Goal: Task Accomplishment & Management: Complete application form

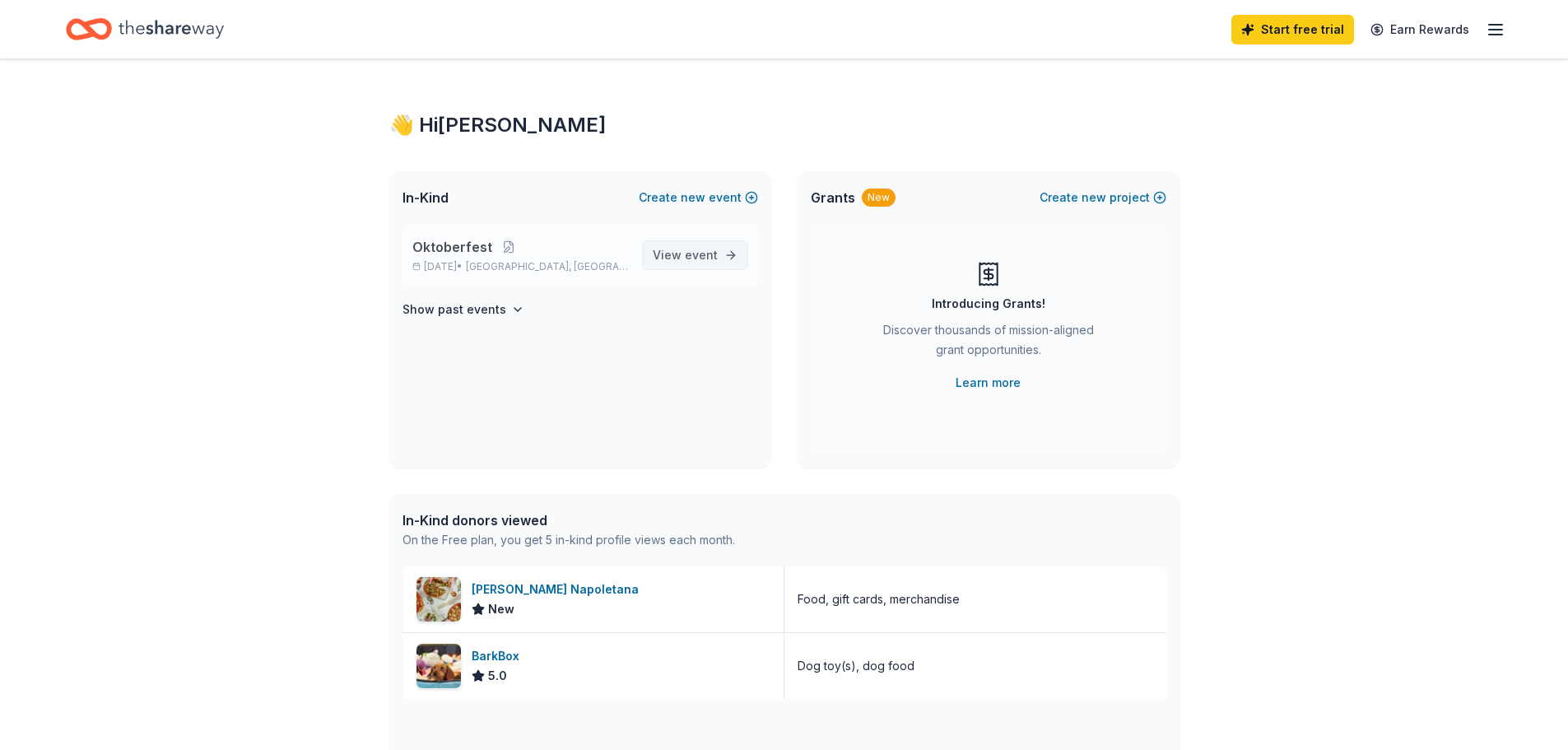
click at [691, 260] on span "event" at bounding box center [701, 255] width 33 height 14
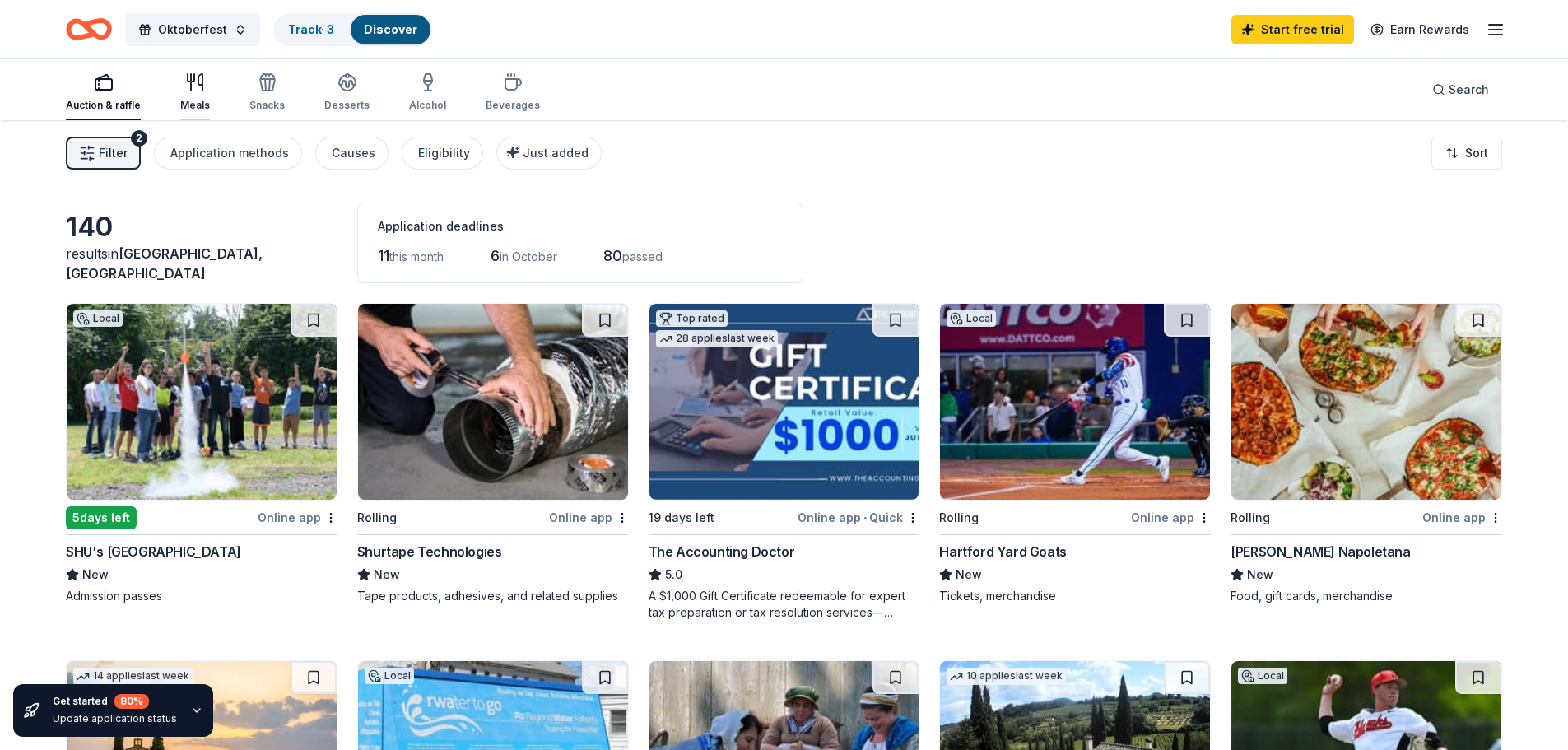
click at [193, 97] on div "Meals" at bounding box center [195, 92] width 30 height 40
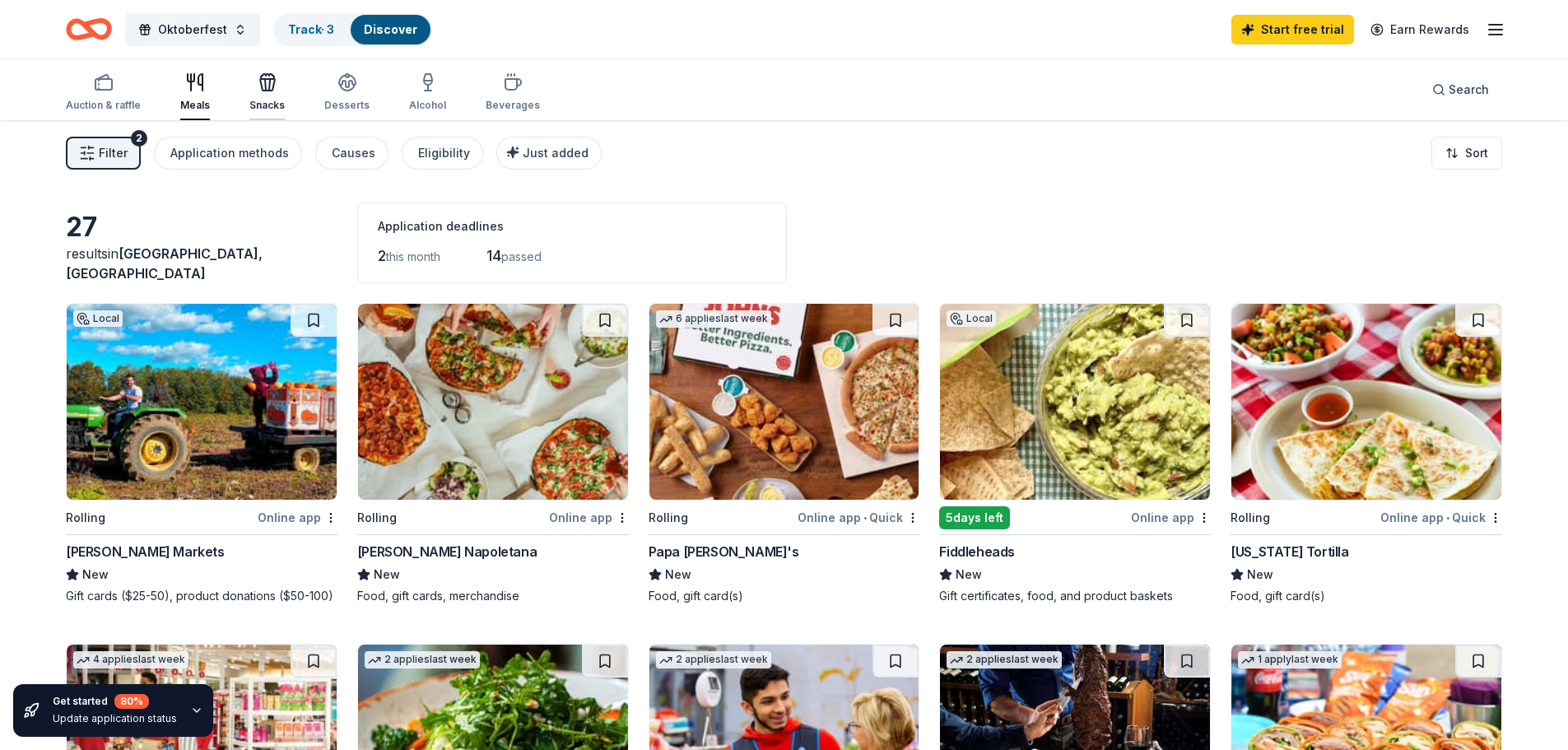
click at [265, 86] on icon "button" at bounding box center [265, 85] width 1 height 12
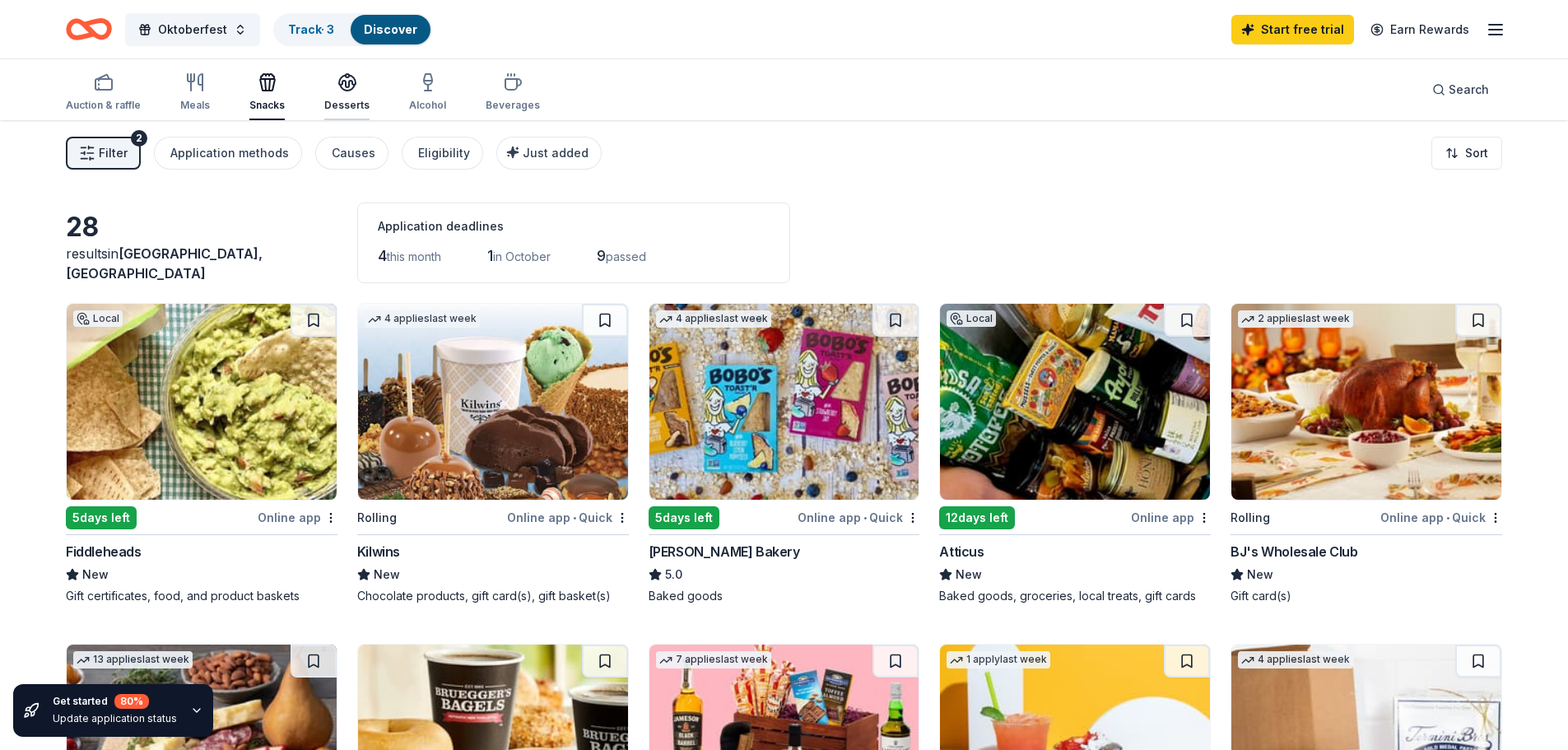
click at [341, 90] on icon "button" at bounding box center [348, 88] width 15 height 6
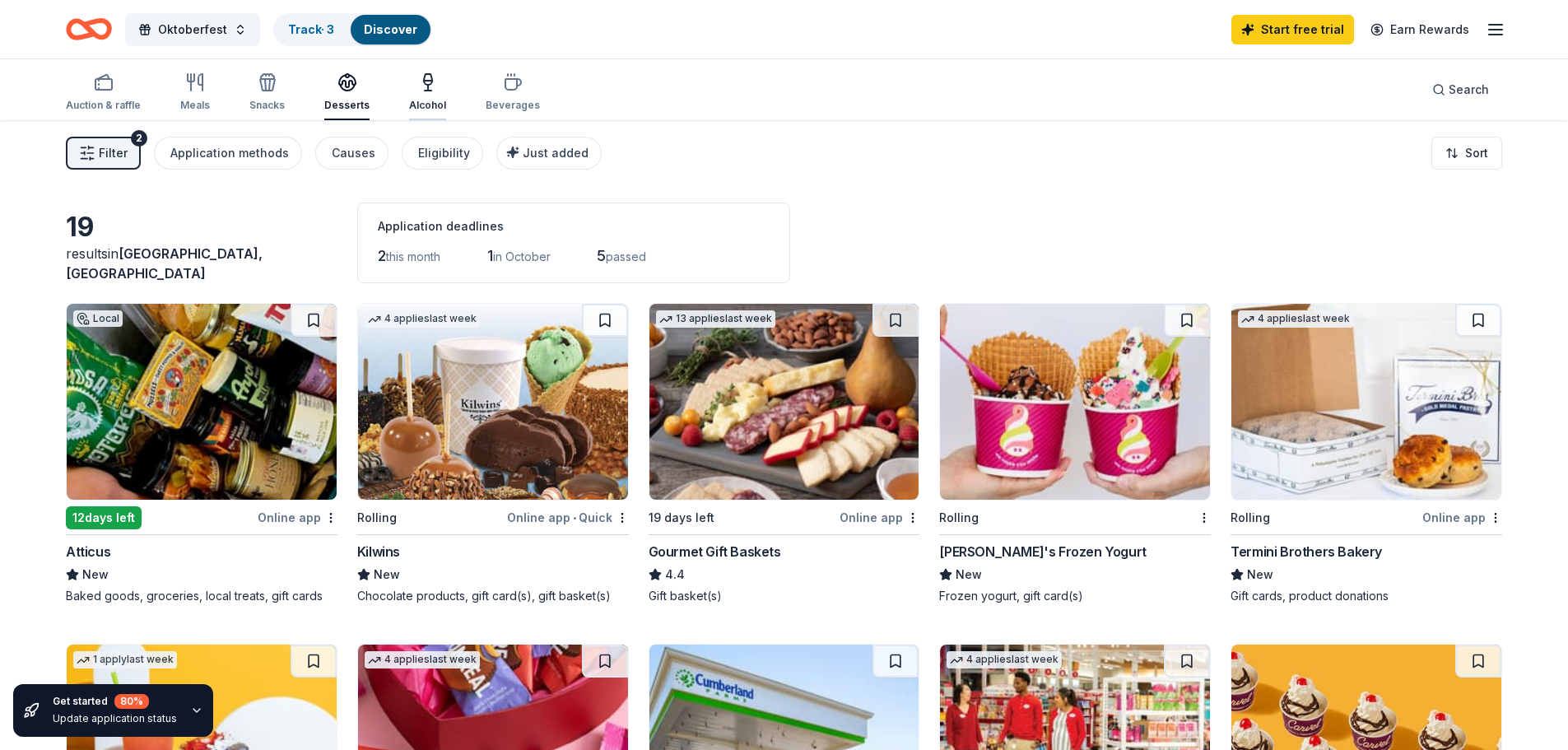
click at [416, 103] on div "Alcohol" at bounding box center [428, 105] width 37 height 13
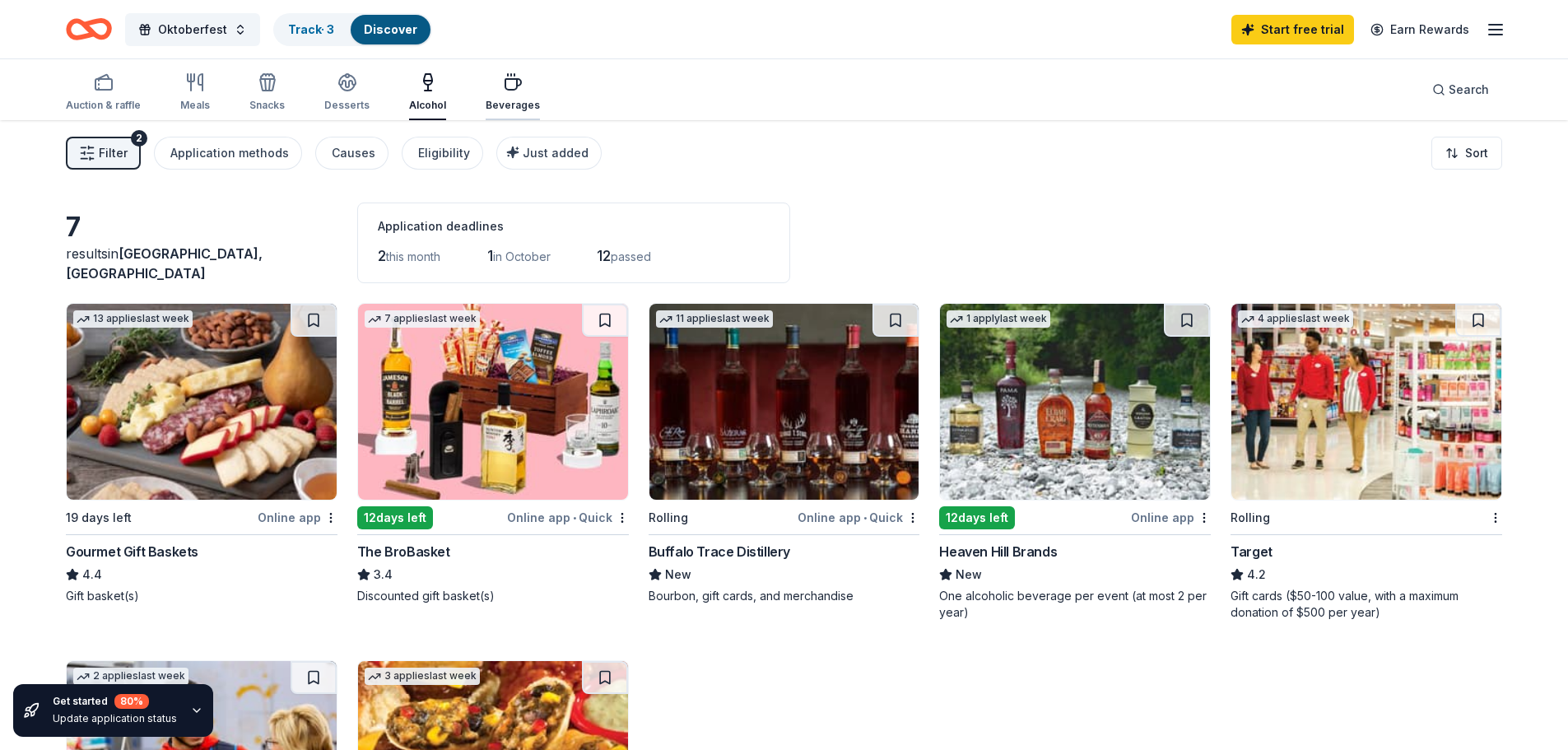
click at [513, 109] on div "Beverages" at bounding box center [513, 105] width 54 height 13
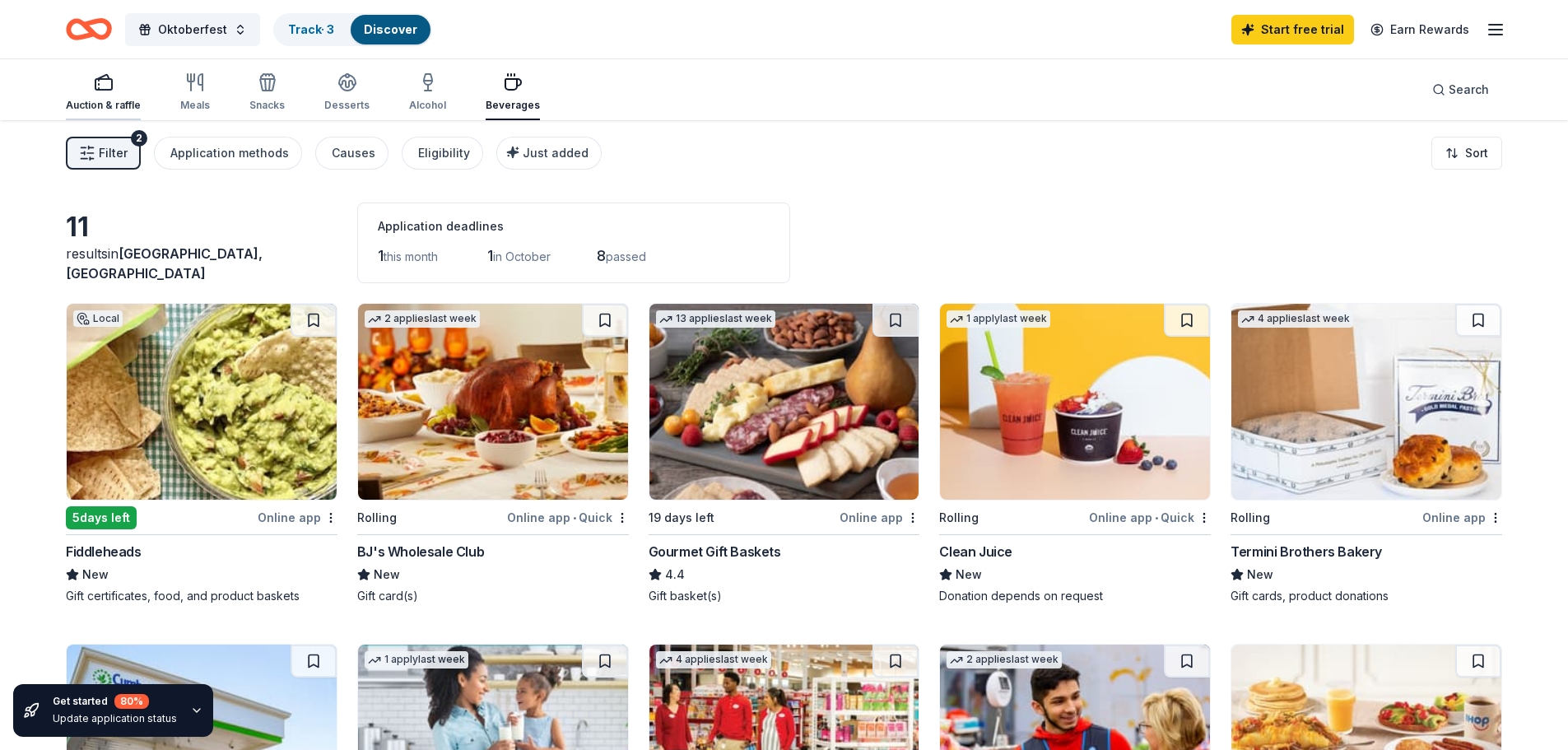
click at [112, 94] on div "Auction & raffle" at bounding box center [103, 92] width 75 height 40
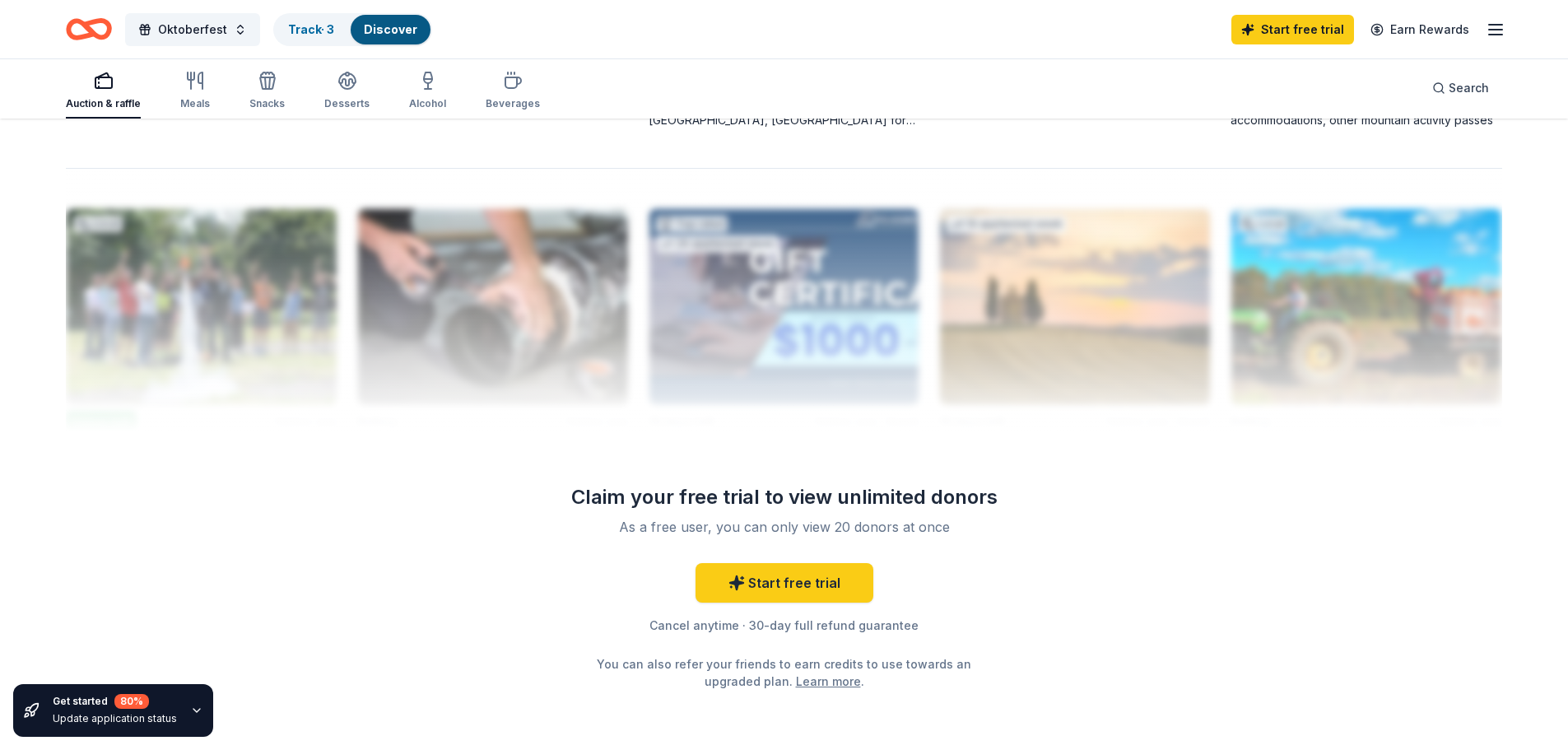
scroll to position [1643, 0]
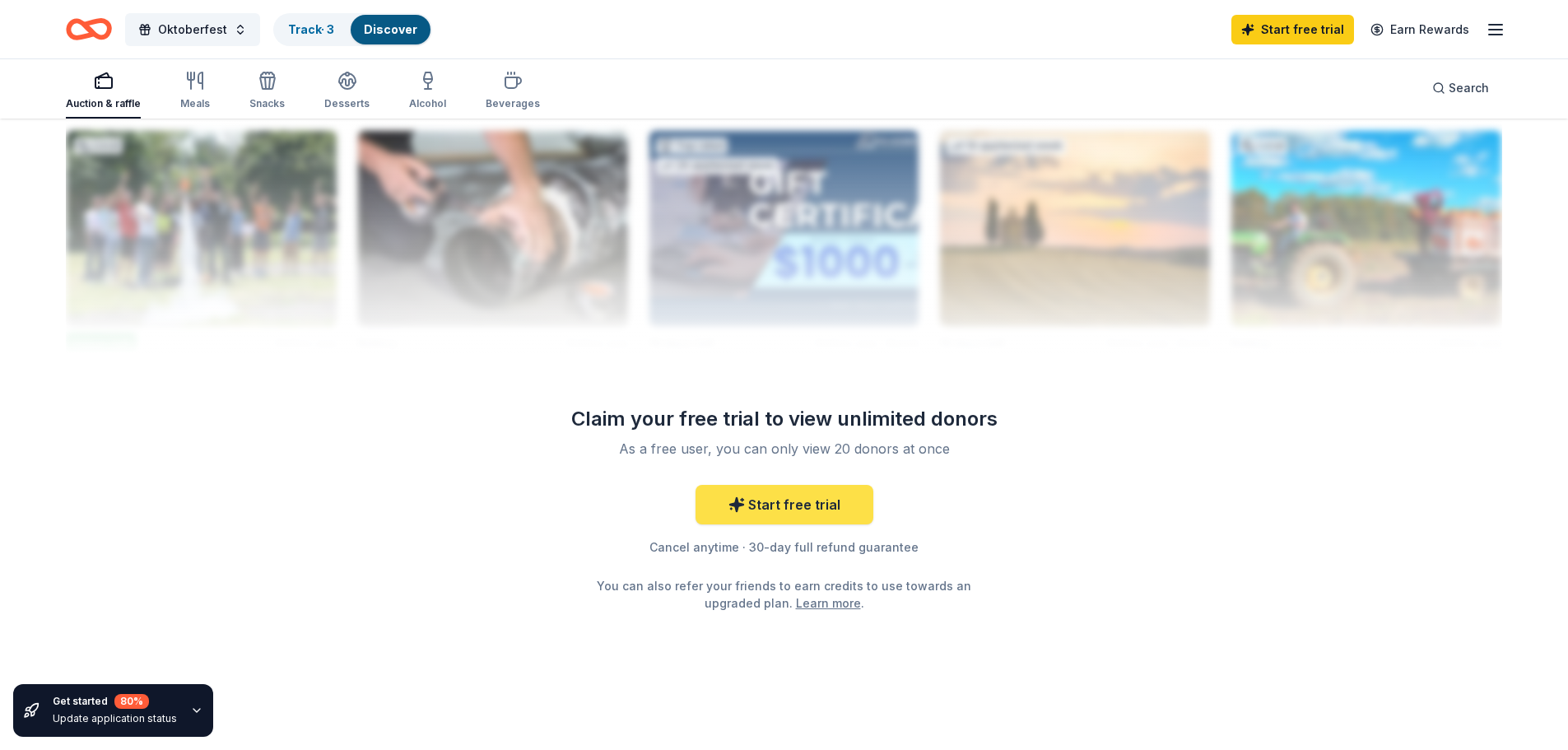
click at [774, 510] on link "Start free trial" at bounding box center [784, 504] width 178 height 40
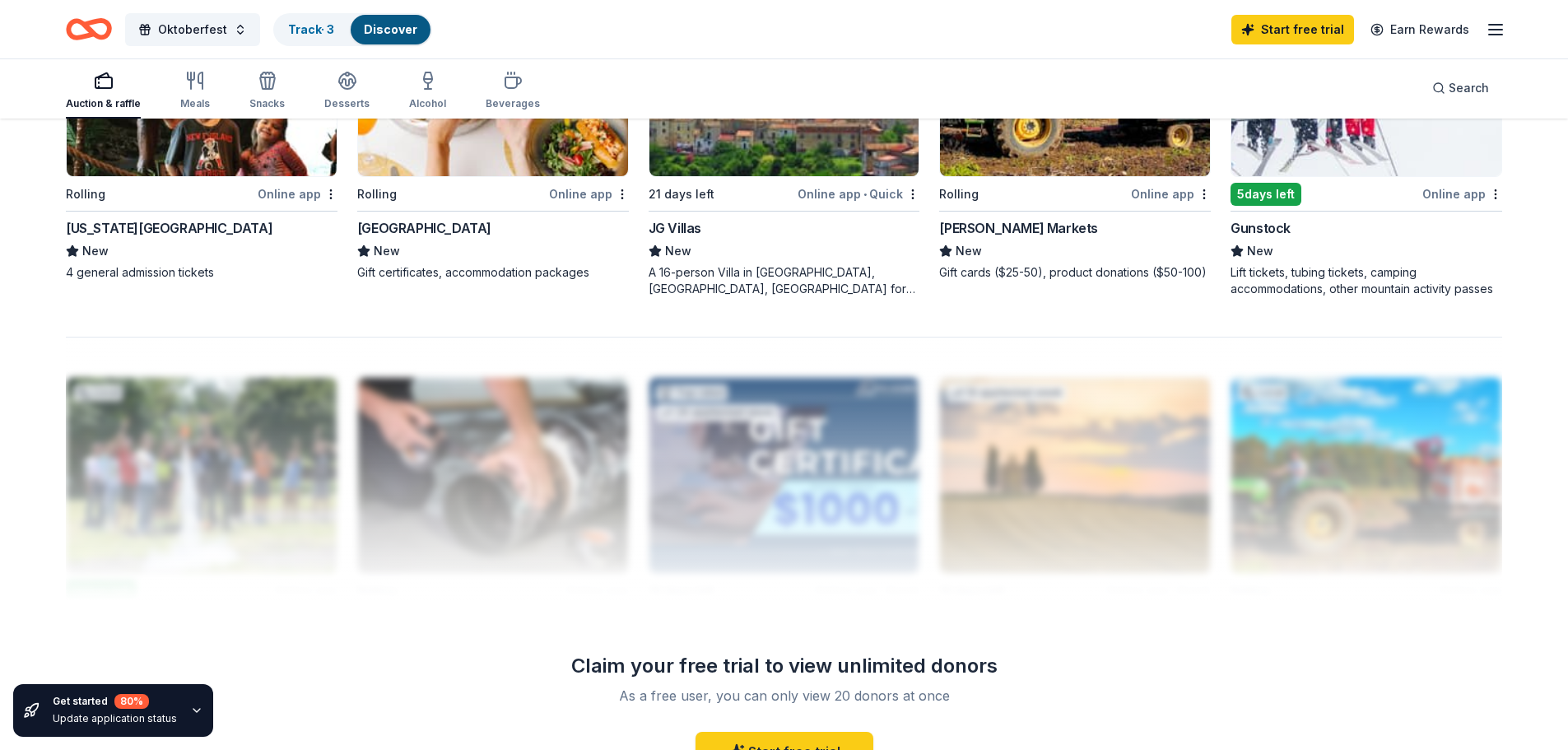
scroll to position [1148, 0]
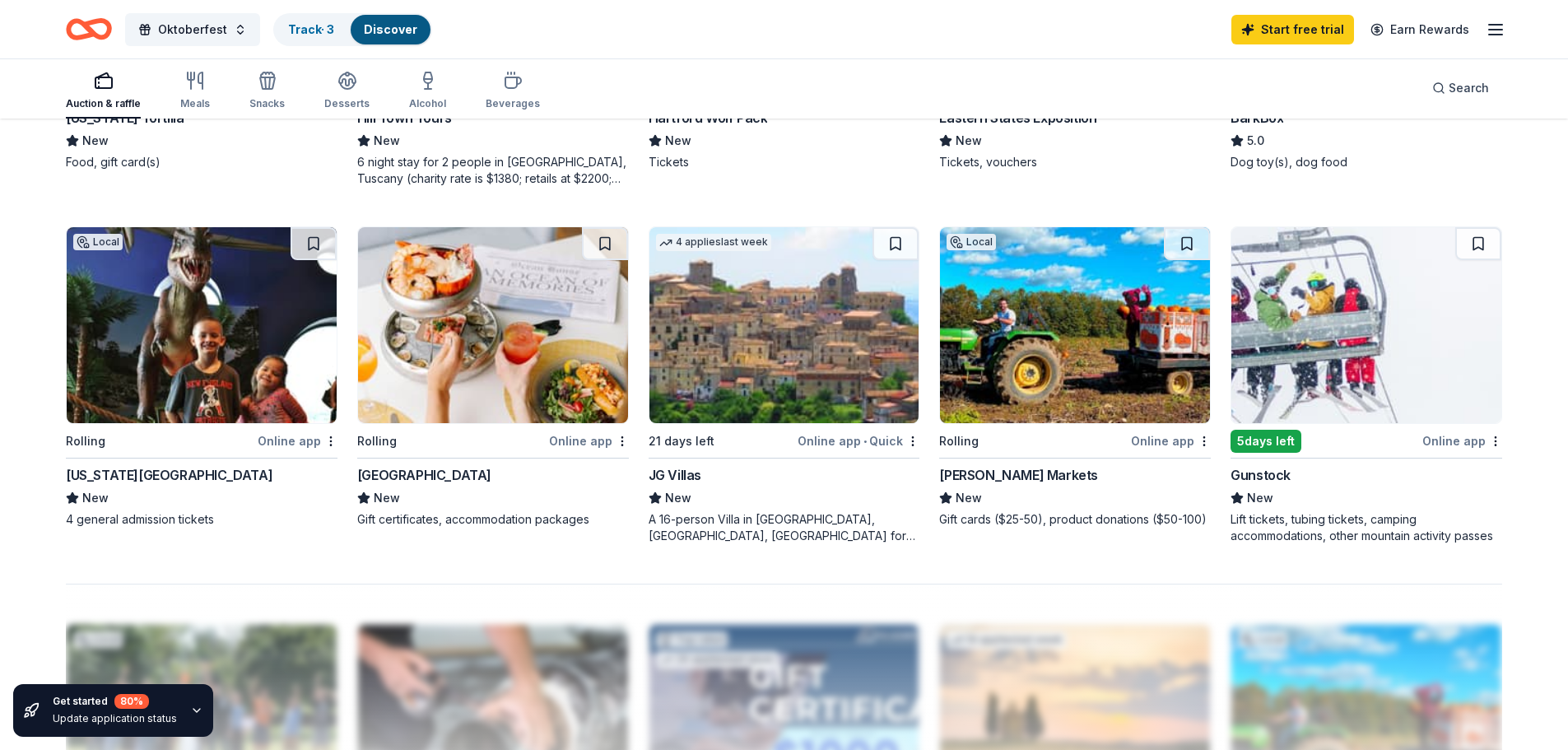
click at [283, 444] on div "Online app" at bounding box center [297, 440] width 80 height 20
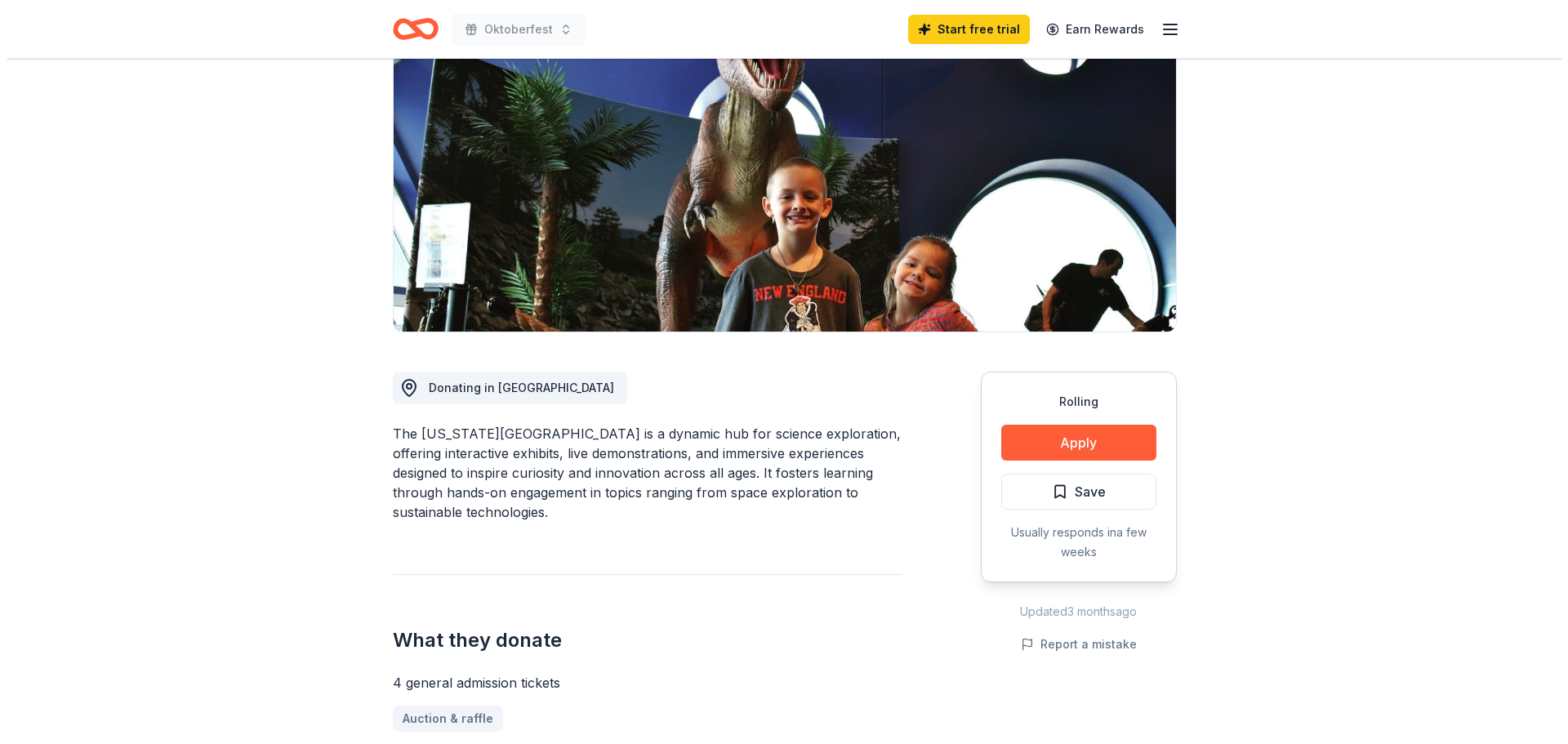
scroll to position [163, 0]
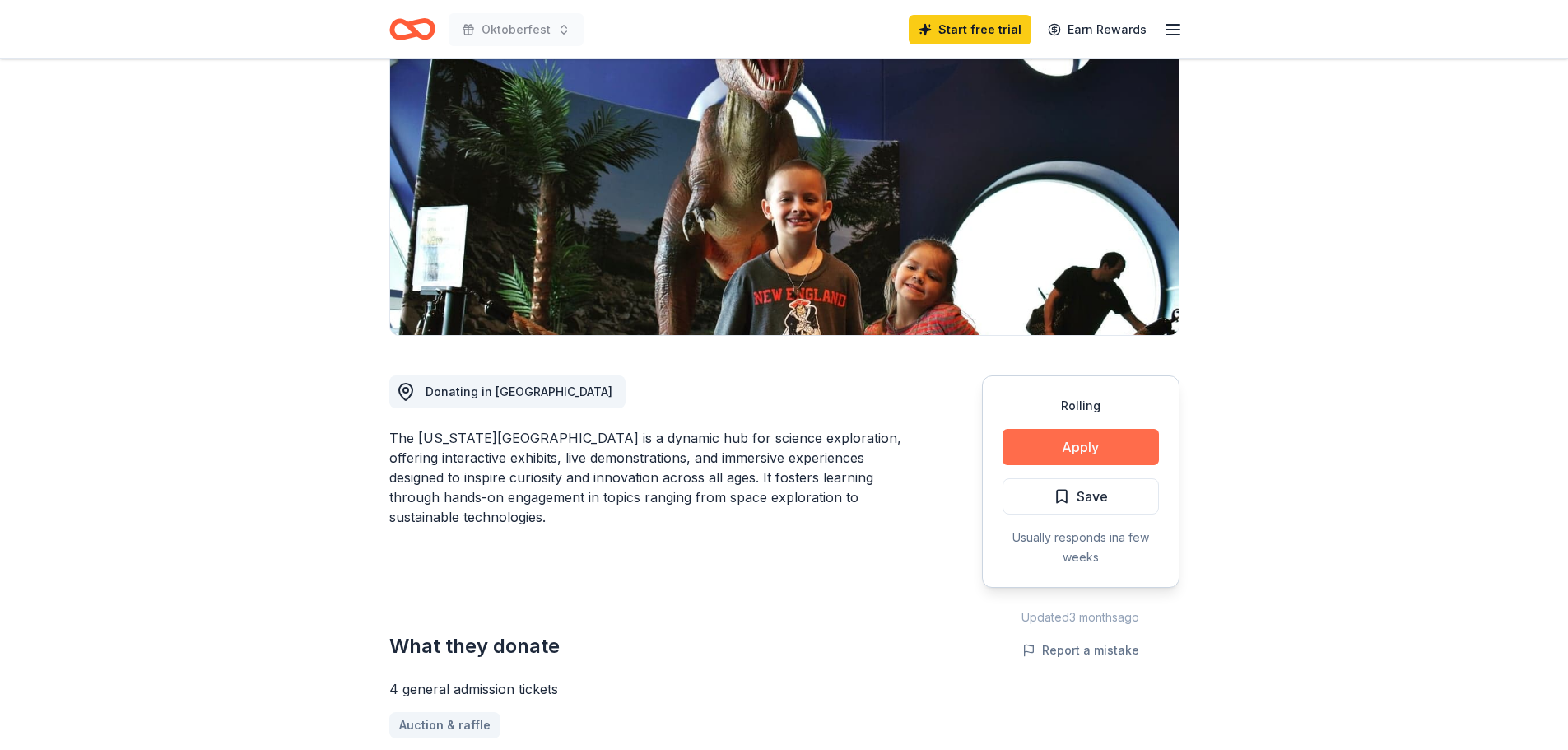
click at [1060, 446] on button "Apply" at bounding box center [1080, 446] width 156 height 36
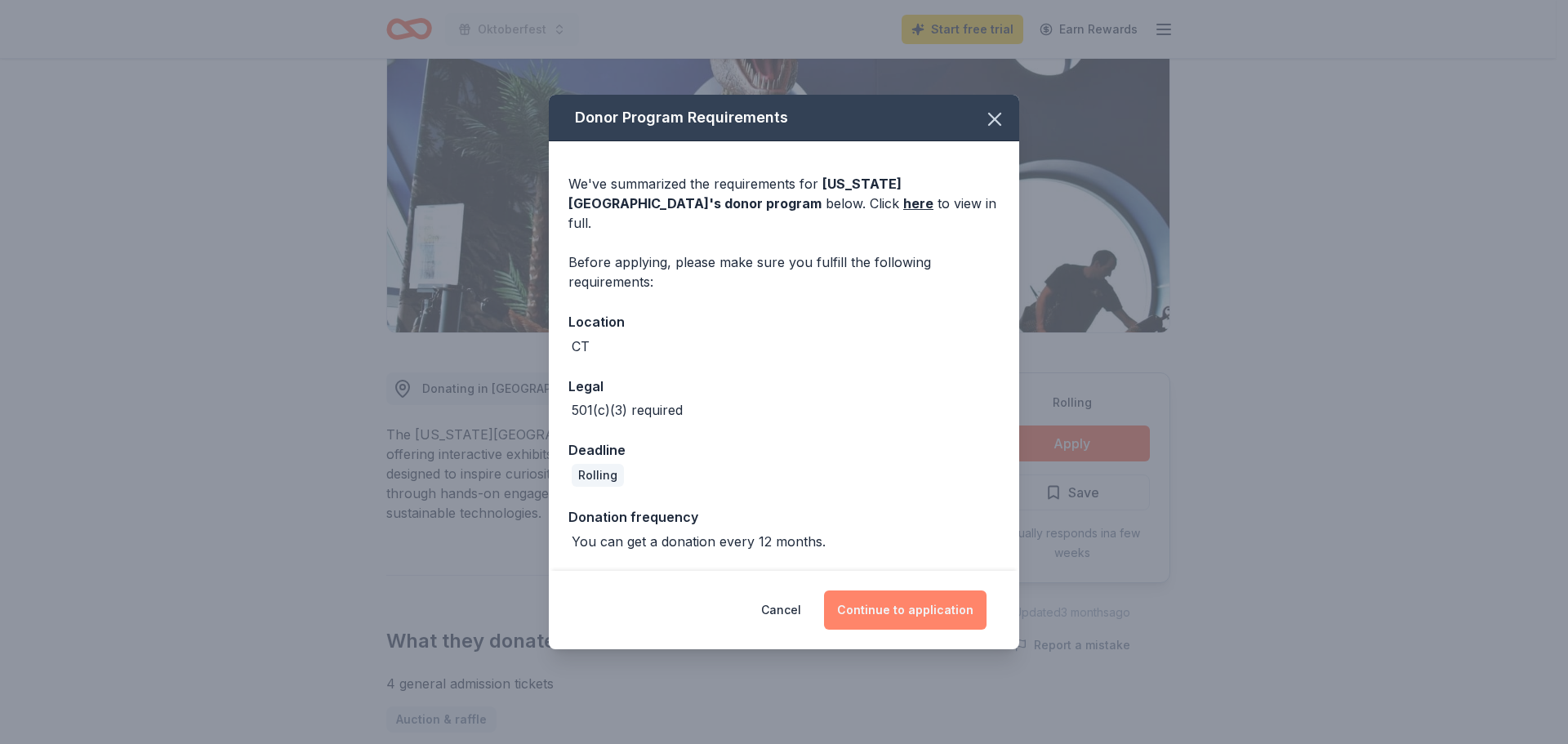
click at [891, 599] on button "Continue to application" at bounding box center [905, 610] width 162 height 39
